Goal: Transaction & Acquisition: Obtain resource

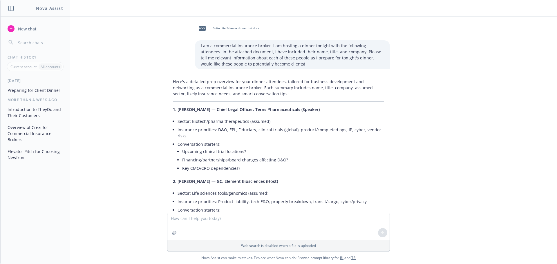
scroll to position [116, 0]
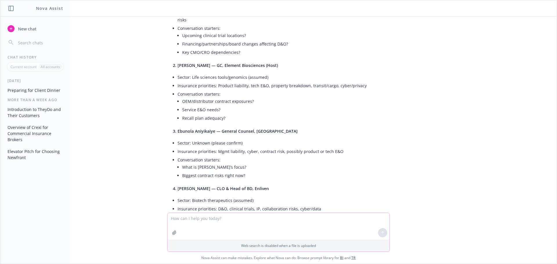
click at [195, 220] on textarea at bounding box center [278, 226] width 222 height 27
click at [304, 220] on textarea "thank you for patience as we caucused internally. Does this make gramatical sen…" at bounding box center [278, 225] width 222 height 27
type textarea "thank you for patience as we caucused internally. Does this make grammatical se…"
click at [378, 232] on button at bounding box center [382, 232] width 9 height 9
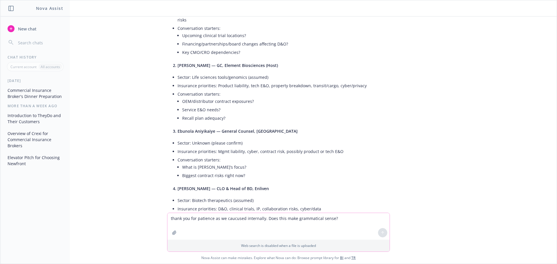
scroll to position [174, 0]
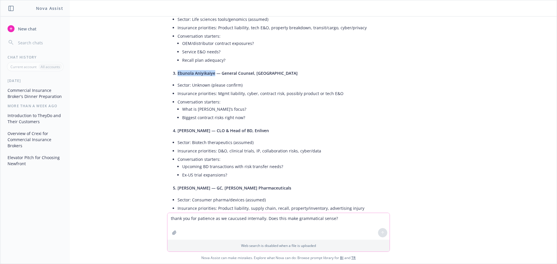
drag, startPoint x: 210, startPoint y: 68, endPoint x: 172, endPoint y: 67, distance: 37.1
click at [173, 70] on span "3. Ebunola Aniyikaiye — General Counsel, [GEOGRAPHIC_DATA]" at bounding box center [235, 73] width 125 height 6
copy span "Ebunola Aniyikaiye"
drag, startPoint x: 203, startPoint y: 126, endPoint x: 174, endPoint y: 123, distance: 29.4
click at [174, 128] on span "4. [PERSON_NAME] — CLO & Head of BD, Enliven" at bounding box center [221, 131] width 96 height 6
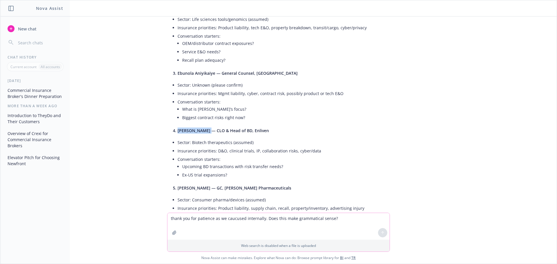
copy span "[PERSON_NAME]"
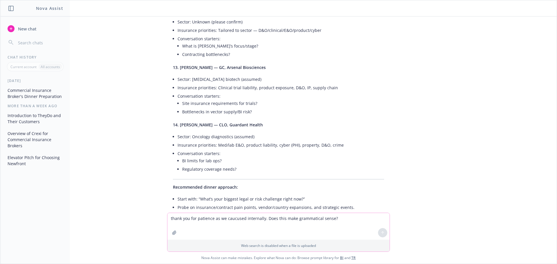
scroll to position [783, 0]
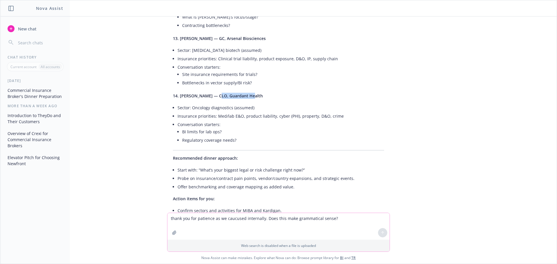
drag, startPoint x: 210, startPoint y: 91, endPoint x: 241, endPoint y: 90, distance: 31.0
click at [241, 93] on span "14. [PERSON_NAME] — CLO, Guardant Health" at bounding box center [218, 96] width 90 height 6
drag, startPoint x: 193, startPoint y: 90, endPoint x: 175, endPoint y: 89, distance: 18.0
click at [175, 93] on span "14. [PERSON_NAME] — CLO, Guardant Health" at bounding box center [218, 96] width 90 height 6
copy span "[PERSON_NAME]"
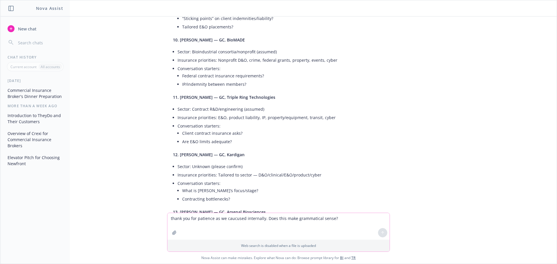
scroll to position [609, 0]
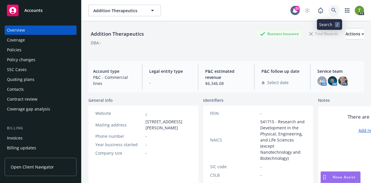
click at [331, 8] on icon at bounding box center [333, 10] width 5 height 5
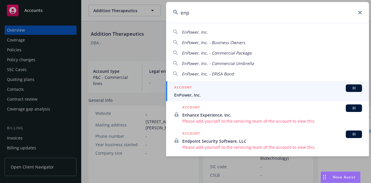
type input "enp"
click at [192, 90] on div "ACCOUNT BI" at bounding box center [268, 88] width 188 height 8
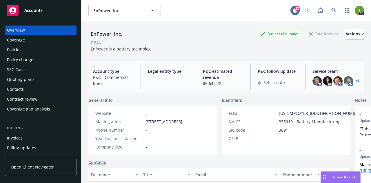
click at [24, 47] on div "Policies" at bounding box center [40, 49] width 67 height 9
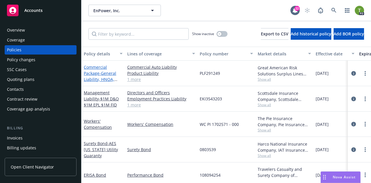
click at [93, 72] on link "Commercial Package - General Liability, HNOA, Product Liability" at bounding box center [100, 76] width 32 height 24
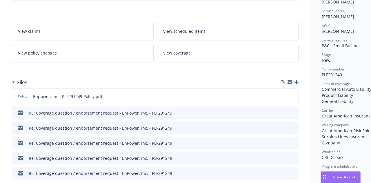
scroll to position [87, 0]
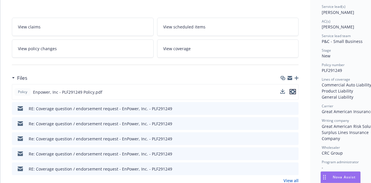
click at [295, 90] on icon "preview file" at bounding box center [292, 92] width 5 height 4
